Goal: Information Seeking & Learning: Learn about a topic

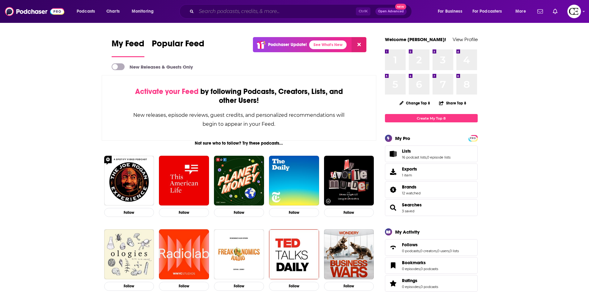
click at [294, 10] on input "Search podcasts, credits, & more..." at bounding box center [275, 11] width 159 height 10
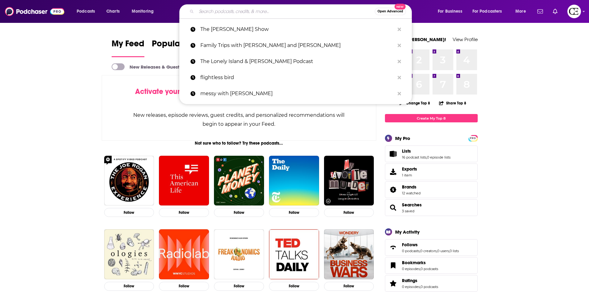
paste input "Wake Me Up: Morning Positivity"
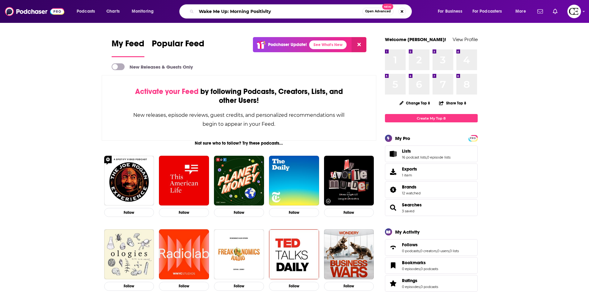
type input "Wake Me Up: Morning Positivity"
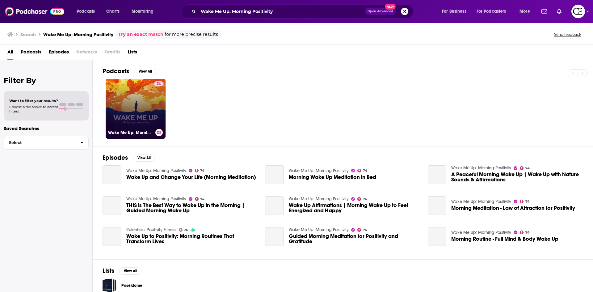
click at [144, 109] on link "74 Wake Me Up: Morning Positivity" at bounding box center [136, 109] width 60 height 60
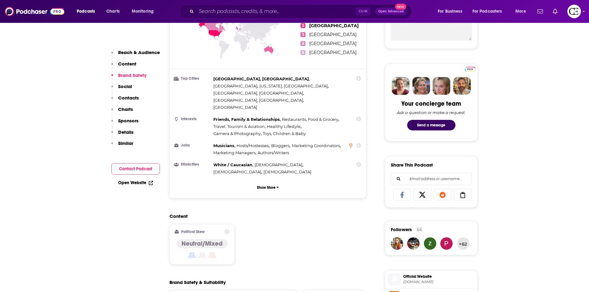
scroll to position [278, 0]
